Goal: Information Seeking & Learning: Check status

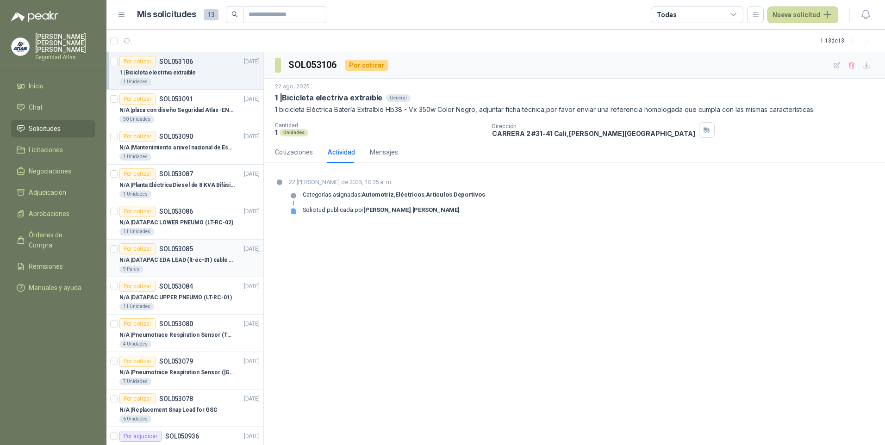
drag, startPoint x: 0, startPoint y: 0, endPoint x: 167, endPoint y: 244, distance: 295.8
drag, startPoint x: 588, startPoint y: 380, endPoint x: 541, endPoint y: 422, distance: 63.3
click at [540, 422] on div "SOL053106 Por cotizar 22 ago, 2025 1 | Bicicleta electriva extraible General 1 …" at bounding box center [574, 249] width 621 height 394
click at [207, 76] on div "1 | Bicicleta electriva extraible" at bounding box center [189, 72] width 140 height 11
drag, startPoint x: 540, startPoint y: 211, endPoint x: 799, endPoint y: 457, distance: 357.0
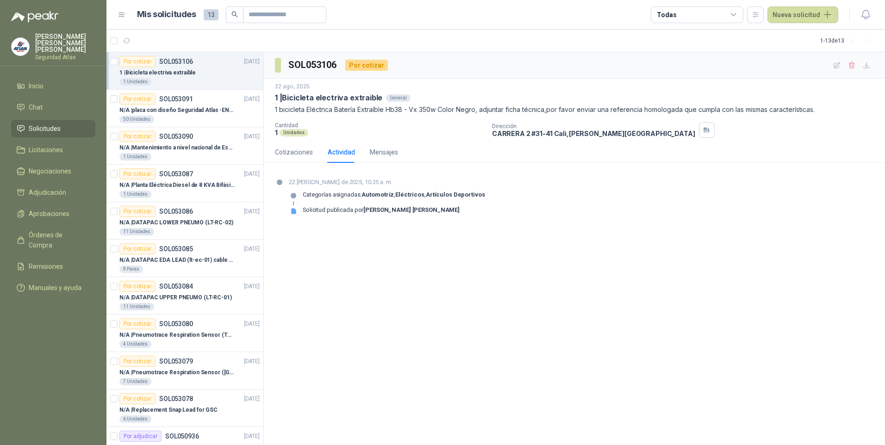
click at [539, 213] on div "22 [PERSON_NAME] de 2025, 10:25 a. m. Categorías asignadas: Automotriz , Eléctr…" at bounding box center [574, 200] width 599 height 44
drag, startPoint x: 799, startPoint y: 457, endPoint x: 598, endPoint y: 422, distance: 203.9
click at [745, 445] on html "[PERSON_NAME] [PERSON_NAME] Seguridad Atlas Inicio Chat Solicitudes Licitacione…" at bounding box center [442, 222] width 885 height 445
drag, startPoint x: 598, startPoint y: 422, endPoint x: 371, endPoint y: 465, distance: 231.5
click at [371, 445] on html "[PERSON_NAME] [PERSON_NAME] Seguridad Atlas Inicio Chat Solicitudes Licitacione…" at bounding box center [442, 222] width 885 height 445
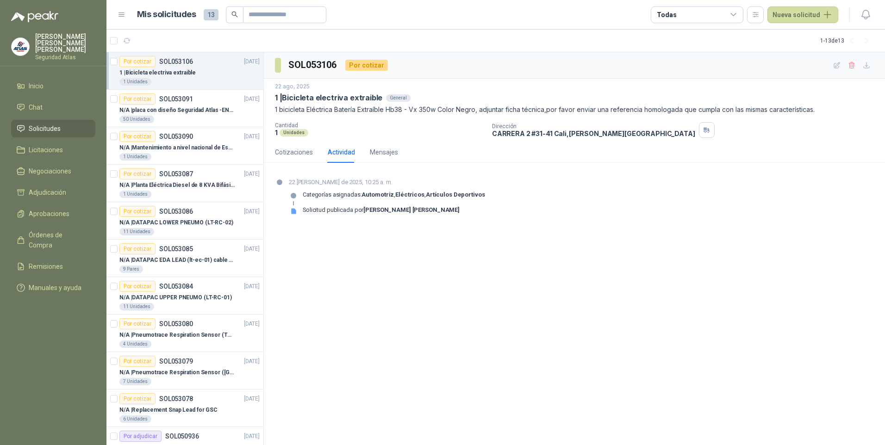
drag, startPoint x: 762, startPoint y: 251, endPoint x: 672, endPoint y: 255, distance: 89.4
click at [760, 252] on div "SOL053106 Por cotizar 22 ago, 2025 1 | Bicicleta electriva extraible General 1 …" at bounding box center [574, 249] width 621 height 394
click at [24, 43] on img at bounding box center [21, 47] width 18 height 18
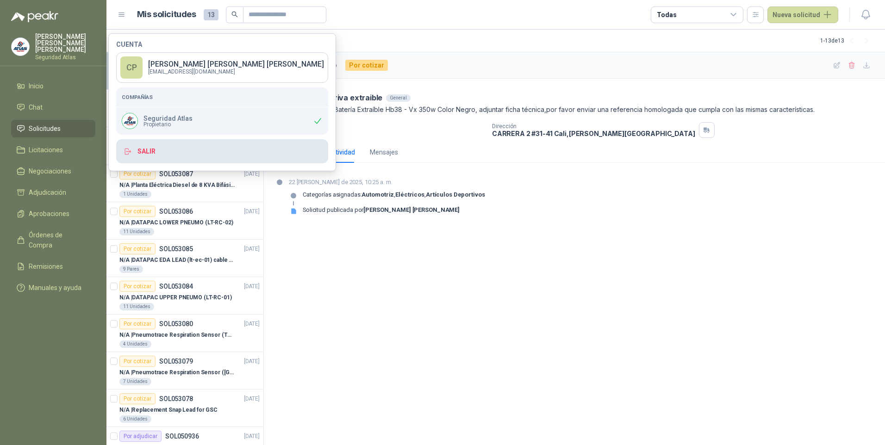
click at [151, 154] on button "Salir" at bounding box center [222, 151] width 212 height 24
click at [175, 149] on button "Salir" at bounding box center [222, 151] width 212 height 24
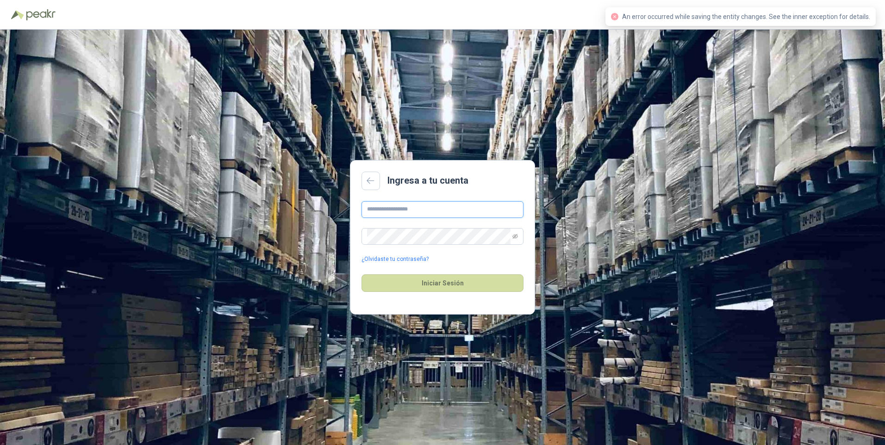
click at [398, 207] on input "text" at bounding box center [443, 209] width 162 height 17
type input "**********"
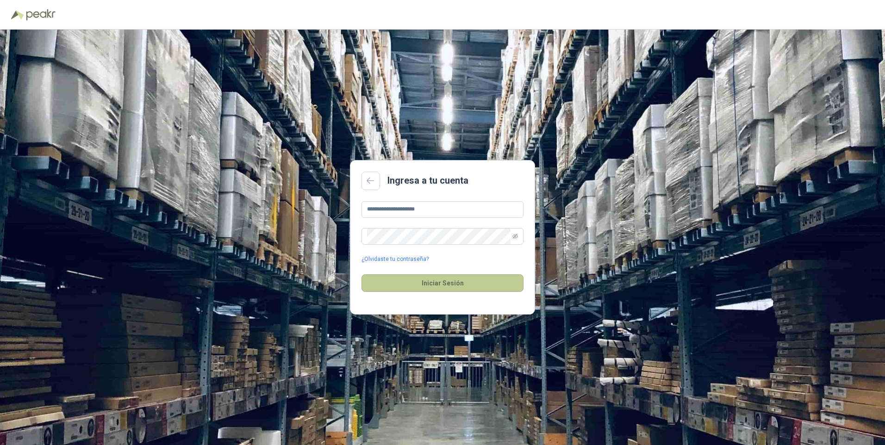
click at [440, 282] on button "Iniciar Sesión" at bounding box center [443, 284] width 162 height 18
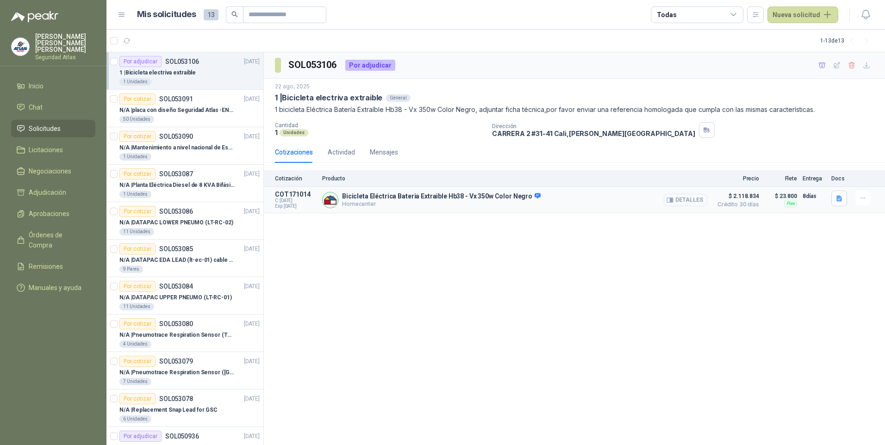
click at [694, 198] on button "Detalles" at bounding box center [686, 200] width 44 height 13
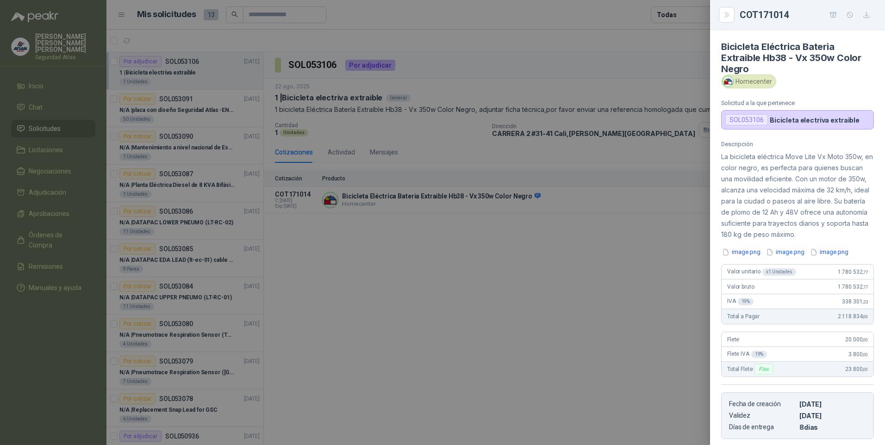
click at [589, 290] on div at bounding box center [442, 222] width 885 height 445
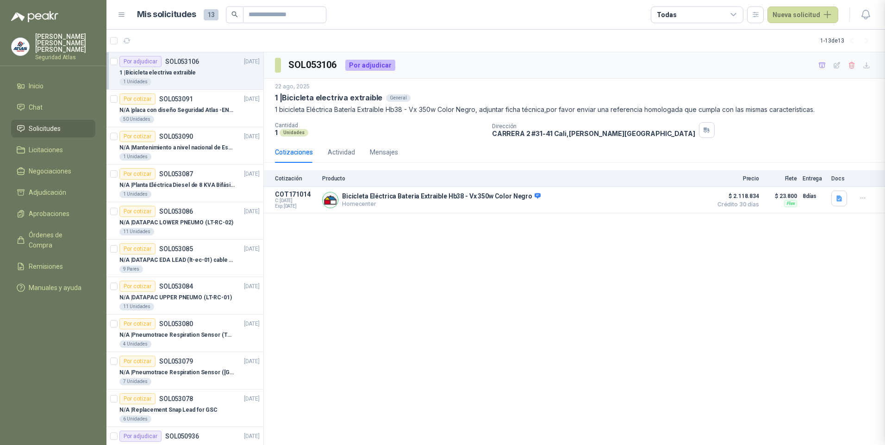
scroll to position [159, 0]
click at [483, 204] on p "Homecenter" at bounding box center [441, 203] width 199 height 7
click at [691, 201] on button "Detalles" at bounding box center [686, 200] width 44 height 13
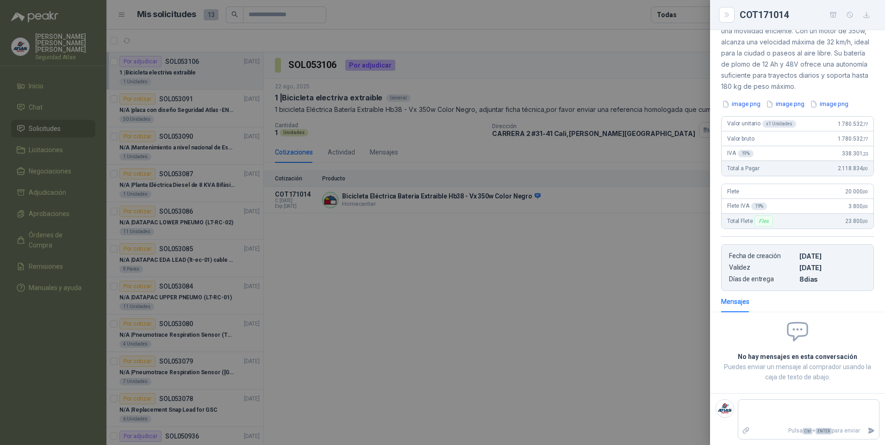
click at [499, 326] on div at bounding box center [442, 222] width 885 height 445
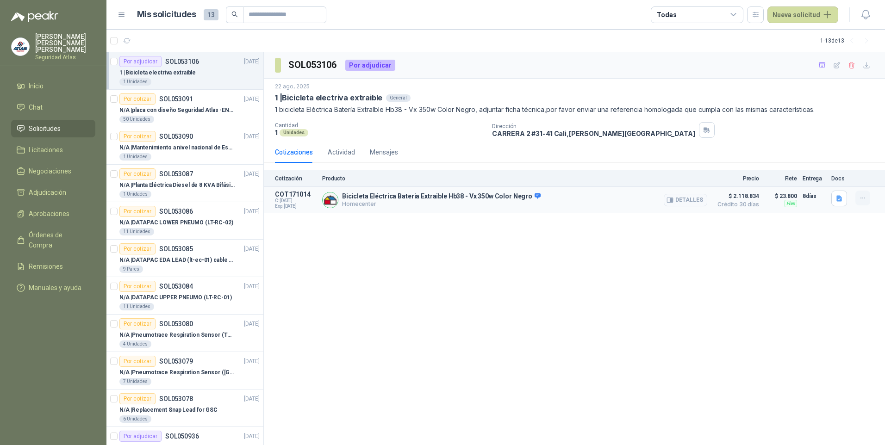
click at [865, 198] on icon "button" at bounding box center [863, 198] width 4 height 0
click at [811, 261] on div "SOL053106 Por adjudicar 22 ago, 2025 1 | Bicicleta electriva extraible General …" at bounding box center [574, 249] width 621 height 394
click at [860, 199] on icon "button" at bounding box center [863, 198] width 8 height 8
click at [749, 289] on div "SOL053106 Por adjudicar 22 ago, 2025 1 | Bicicleta electriva extraible General …" at bounding box center [574, 249] width 621 height 394
click at [704, 200] on button "Detalles" at bounding box center [686, 200] width 44 height 13
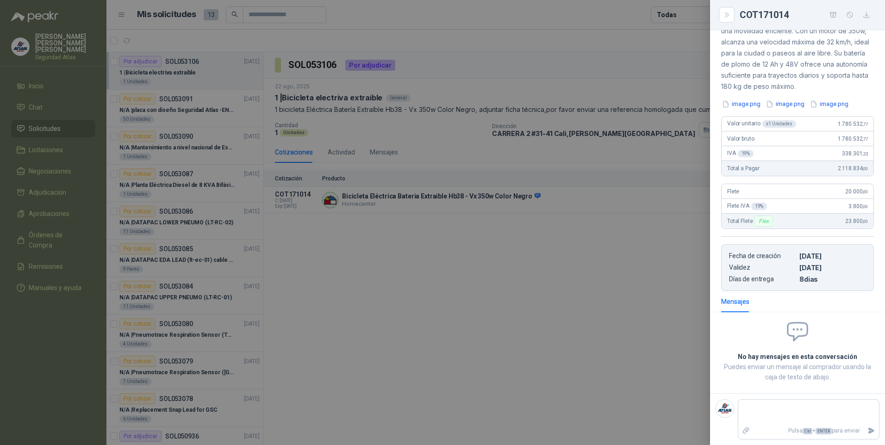
click at [575, 319] on div at bounding box center [442, 222] width 885 height 445
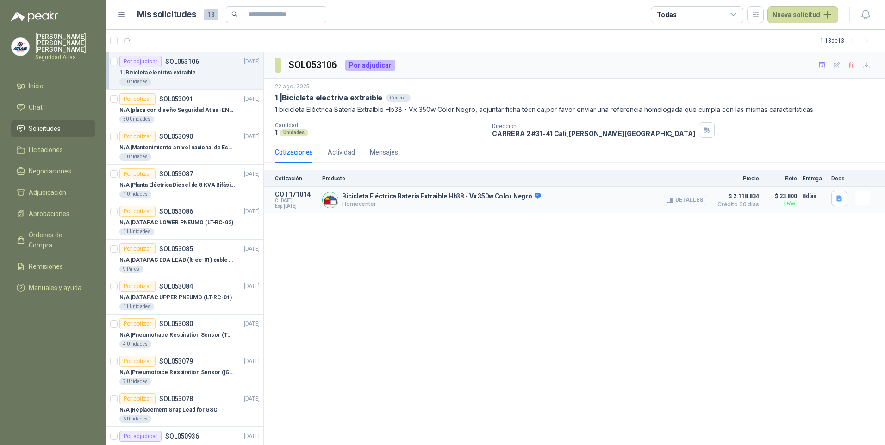
click at [300, 199] on span "C: [DATE]" at bounding box center [296, 201] width 42 height 6
